Goal: Task Accomplishment & Management: Use online tool/utility

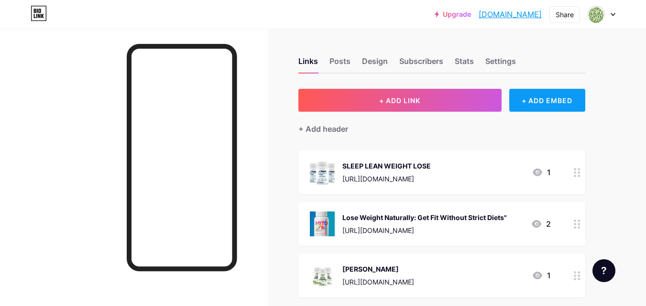
click at [534, 98] on div "+ ADD EMBED" at bounding box center [547, 100] width 76 height 23
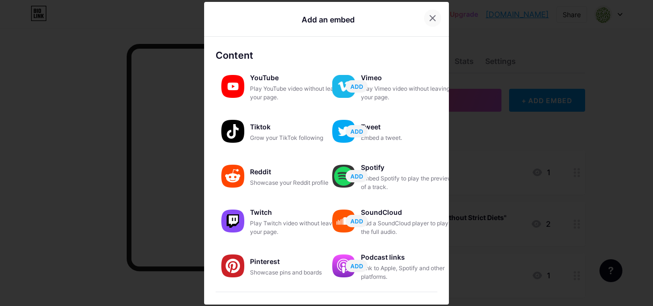
click at [429, 18] on icon at bounding box center [433, 18] width 8 height 8
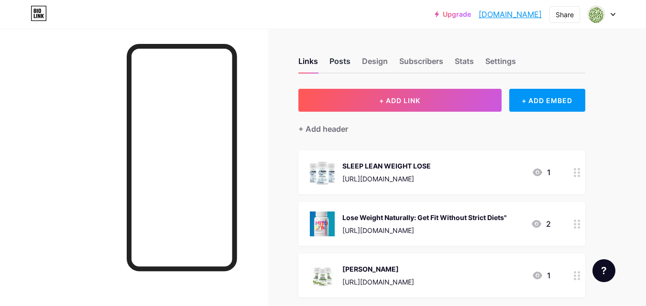
click at [341, 61] on div "Posts" at bounding box center [339, 63] width 21 height 17
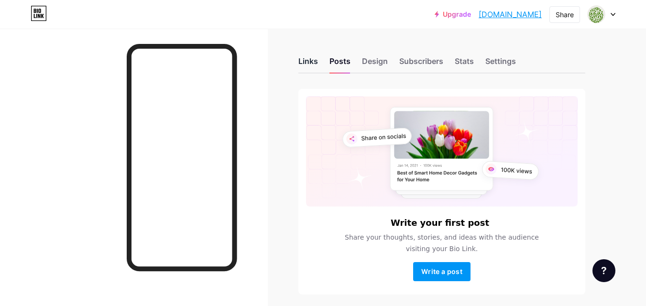
click at [307, 62] on div "Links" at bounding box center [308, 63] width 20 height 17
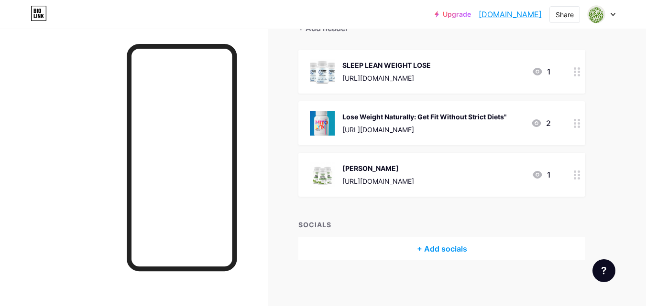
scroll to position [102, 0]
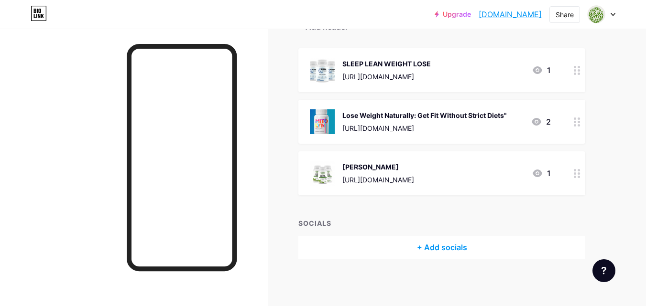
click at [438, 248] on div "+ Add socials" at bounding box center [441, 247] width 287 height 23
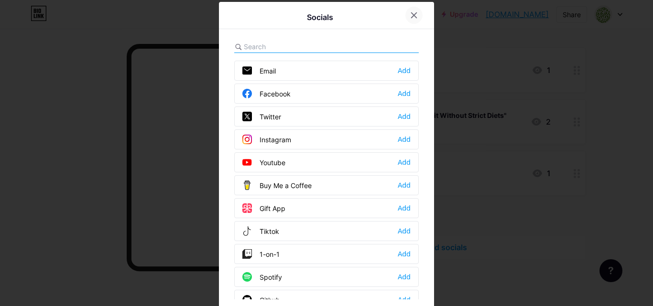
click at [410, 18] on icon at bounding box center [414, 15] width 8 height 8
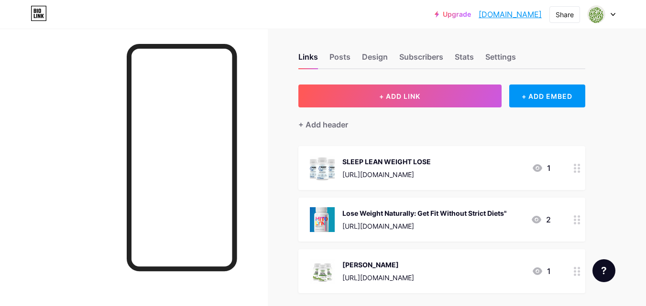
scroll to position [0, 0]
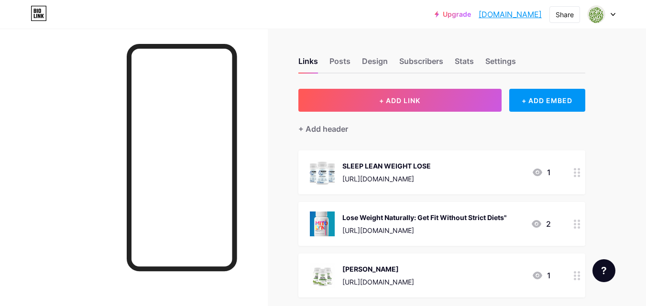
click at [611, 13] on icon at bounding box center [613, 14] width 4 height 2
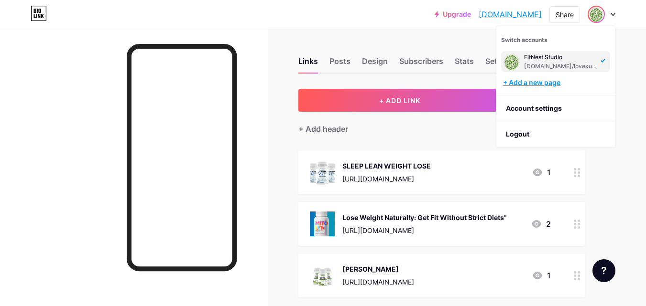
click at [534, 82] on div "+ Add a new page" at bounding box center [556, 83] width 107 height 10
